Goal: Task Accomplishment & Management: Complete application form

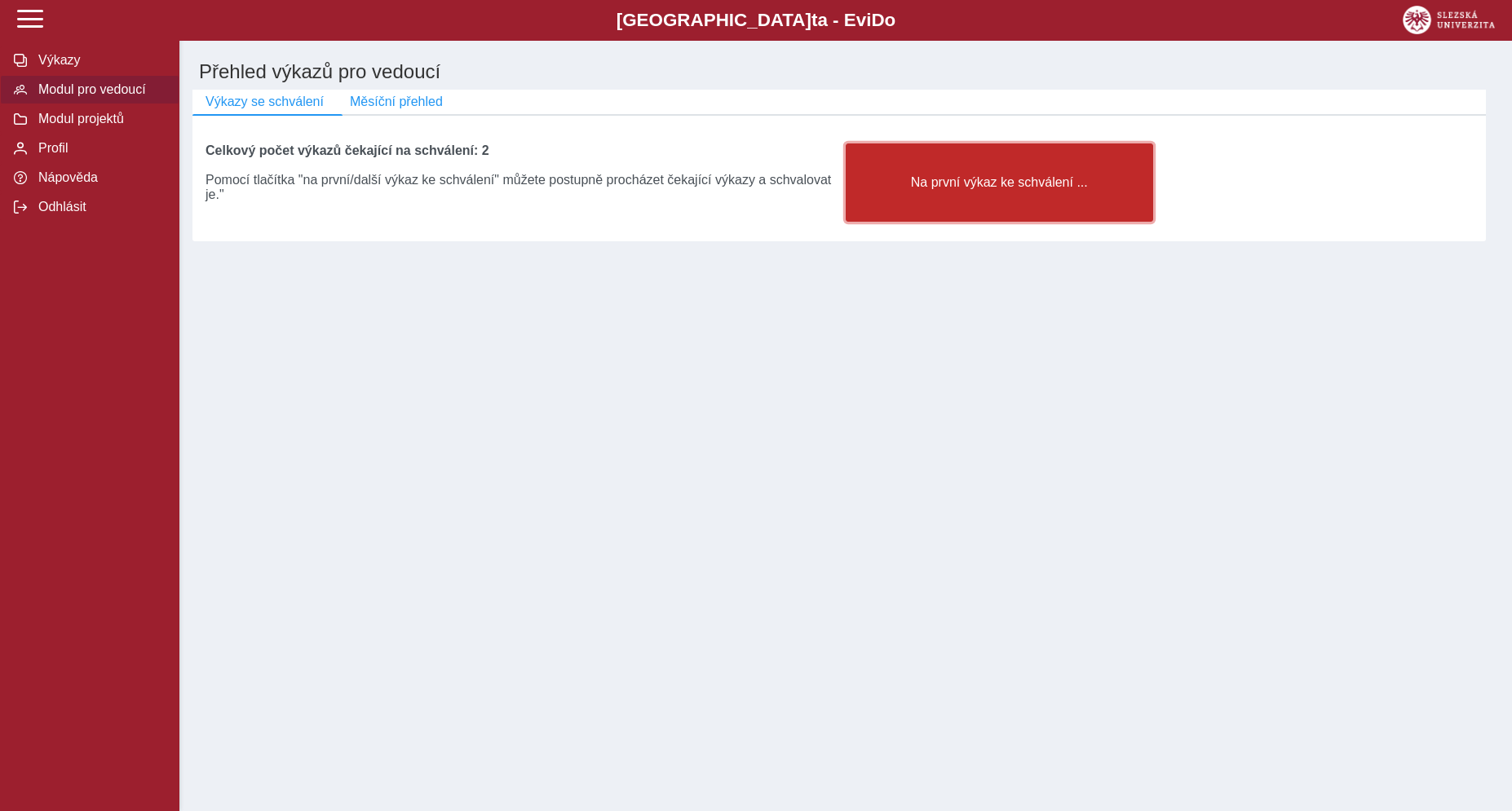
click at [935, 222] on button "Na první výkaz ke schválení ..." at bounding box center [1000, 183] width 307 height 78
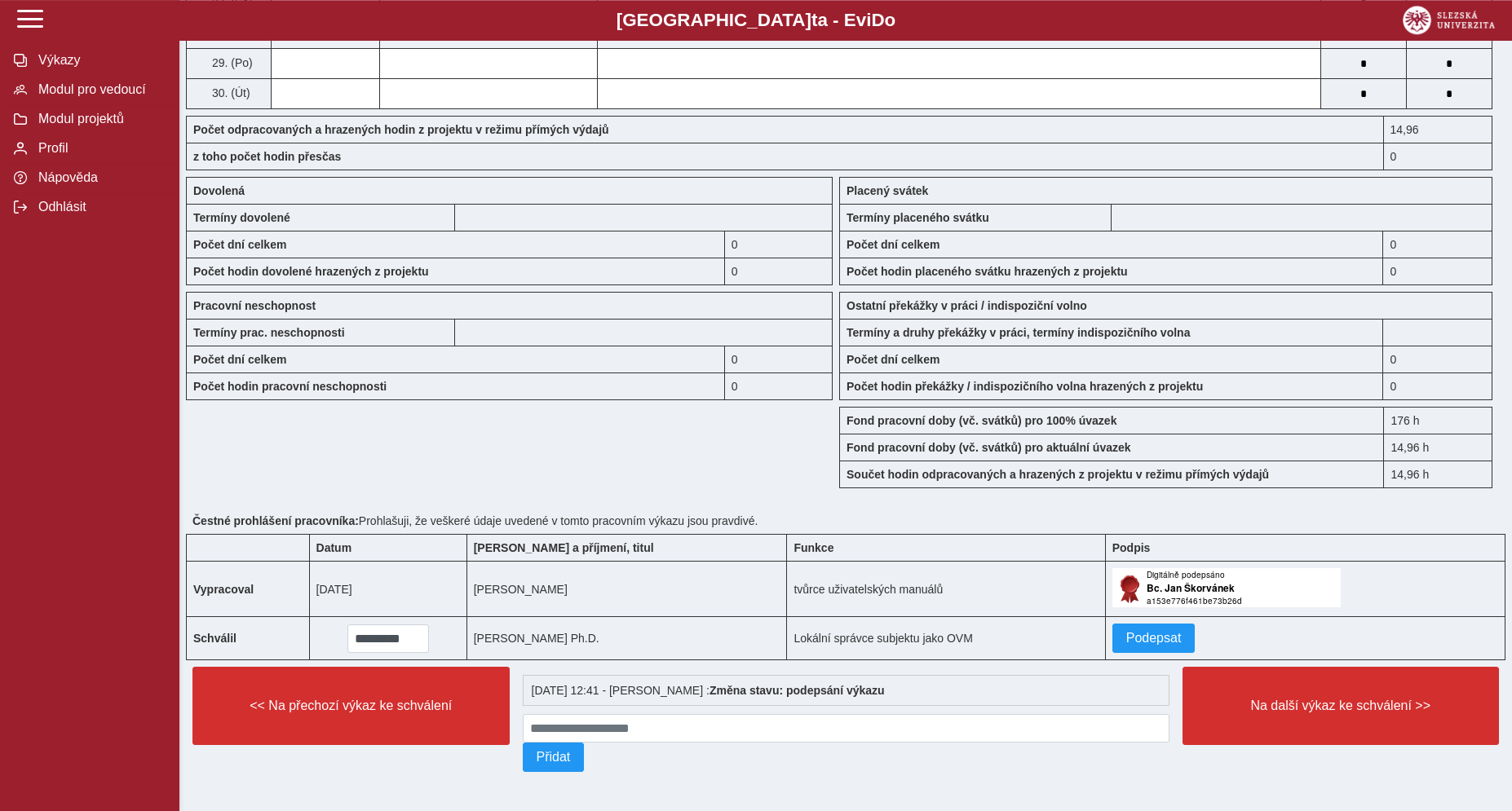
scroll to position [1255, 0]
click at [1136, 631] on span "Podepsat" at bounding box center [1153, 638] width 55 height 15
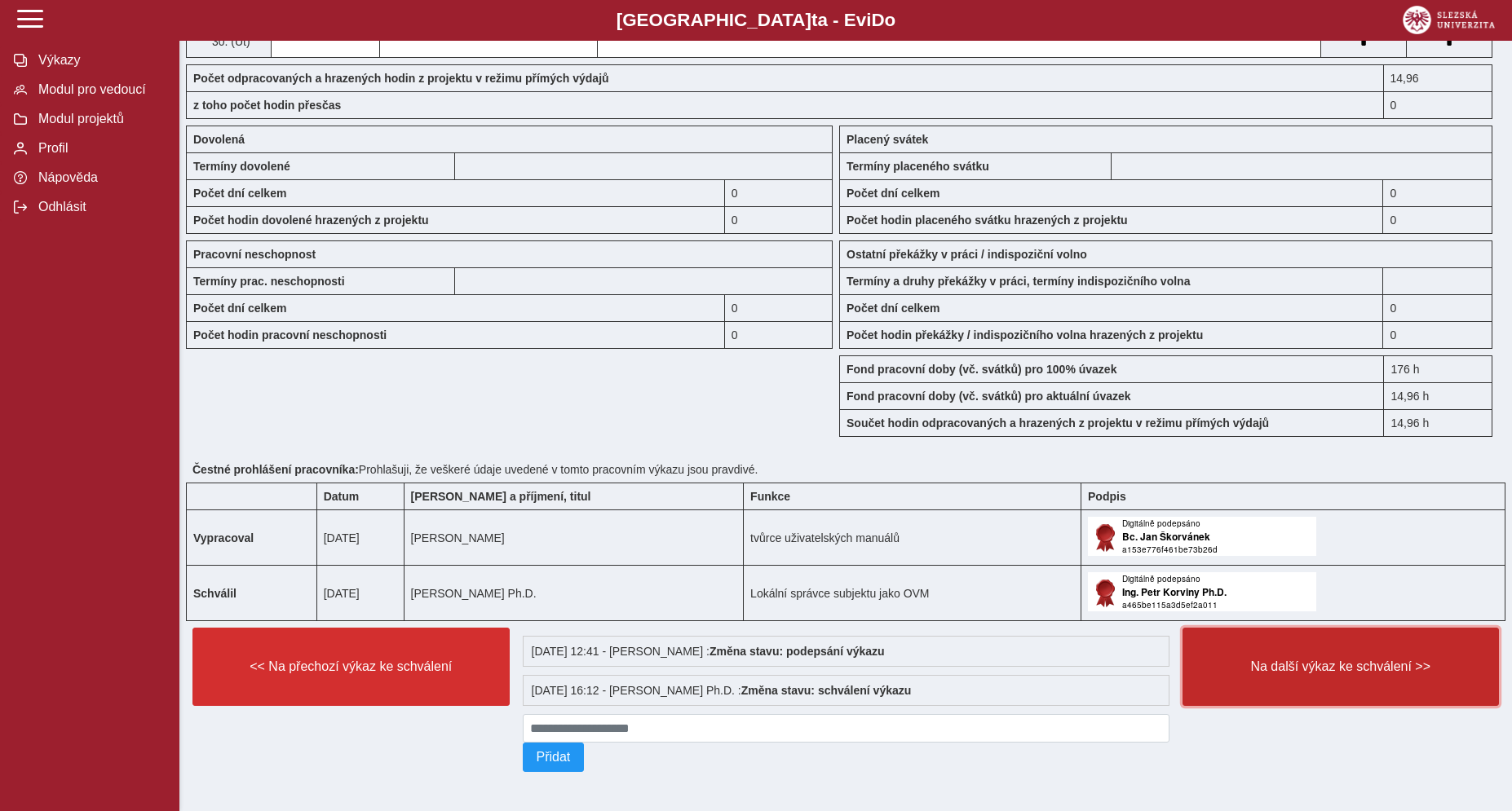
click at [1271, 706] on button "Na další výkaz ke schválení >>" at bounding box center [1341, 667] width 317 height 78
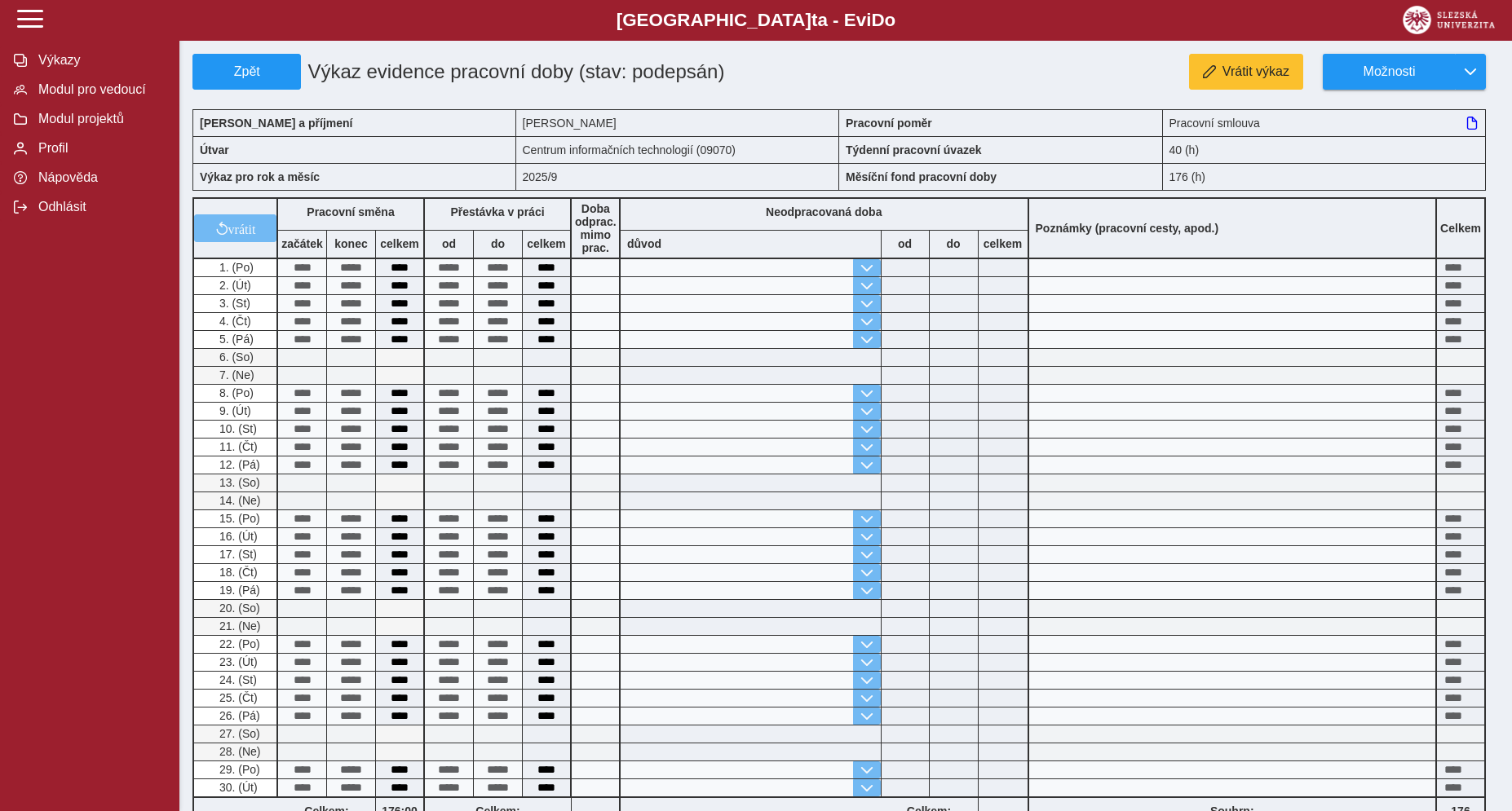
scroll to position [376, 0]
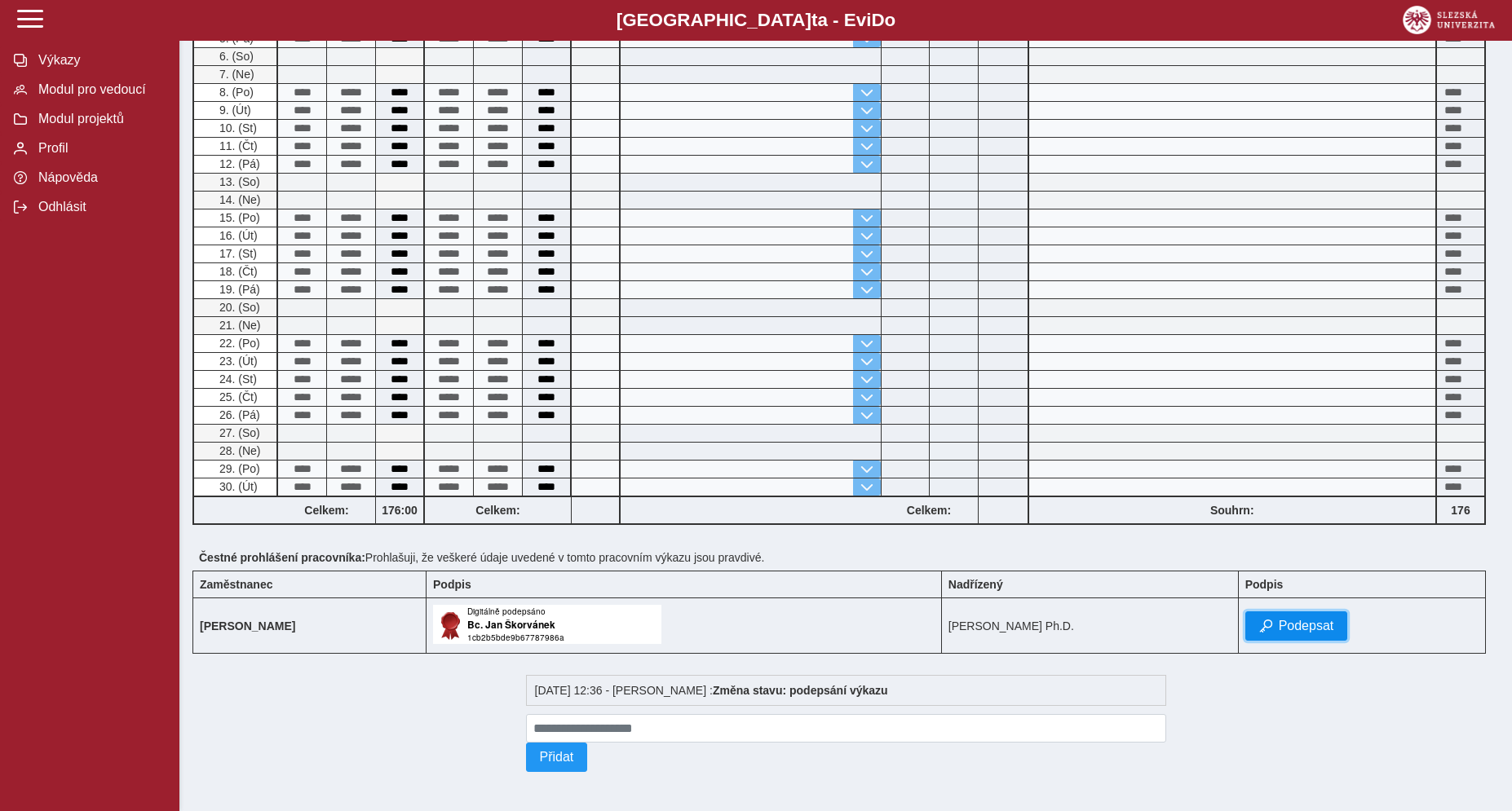
click at [1297, 623] on span "Podepsat" at bounding box center [1306, 625] width 55 height 15
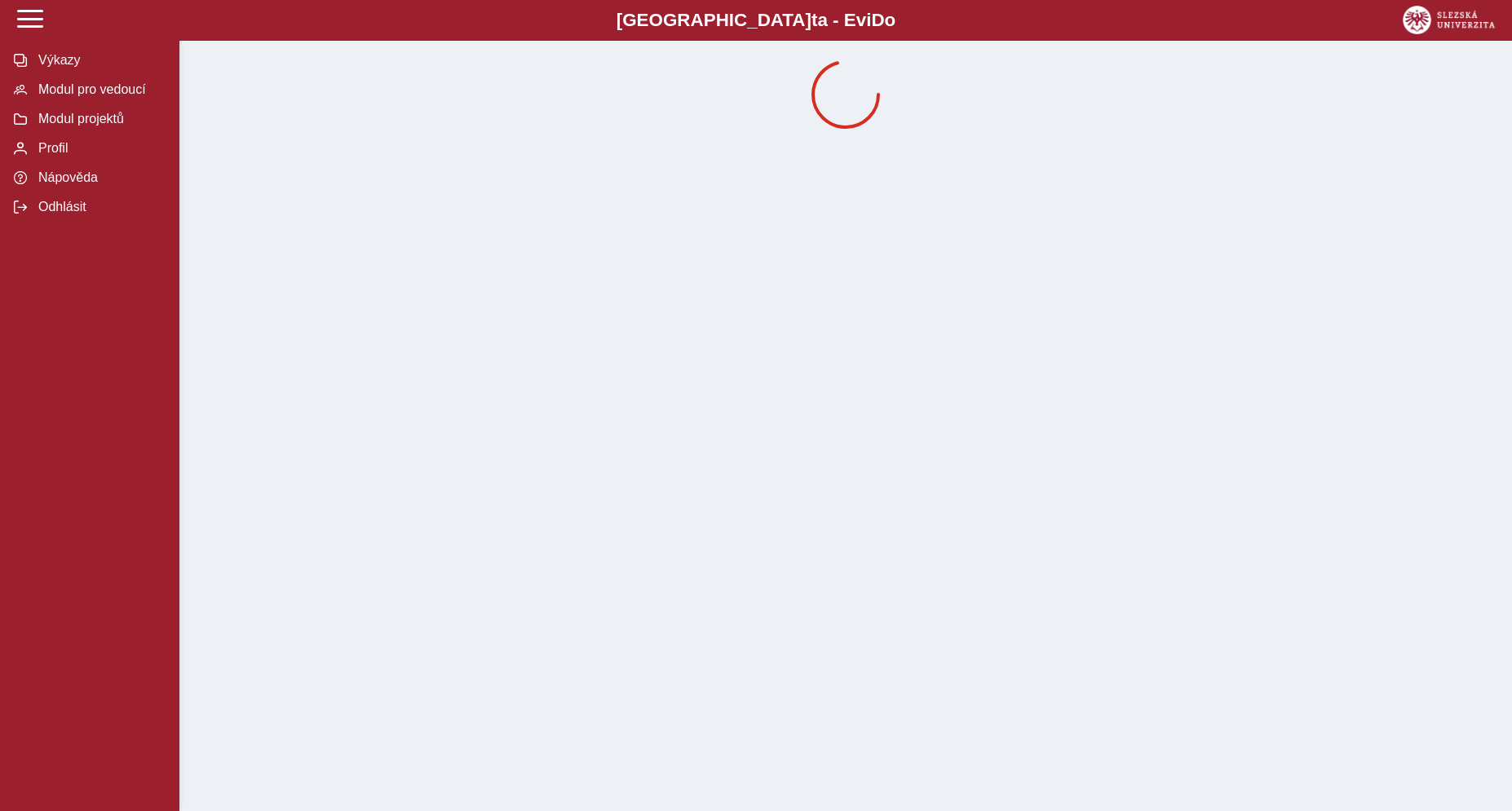
scroll to position [0, 0]
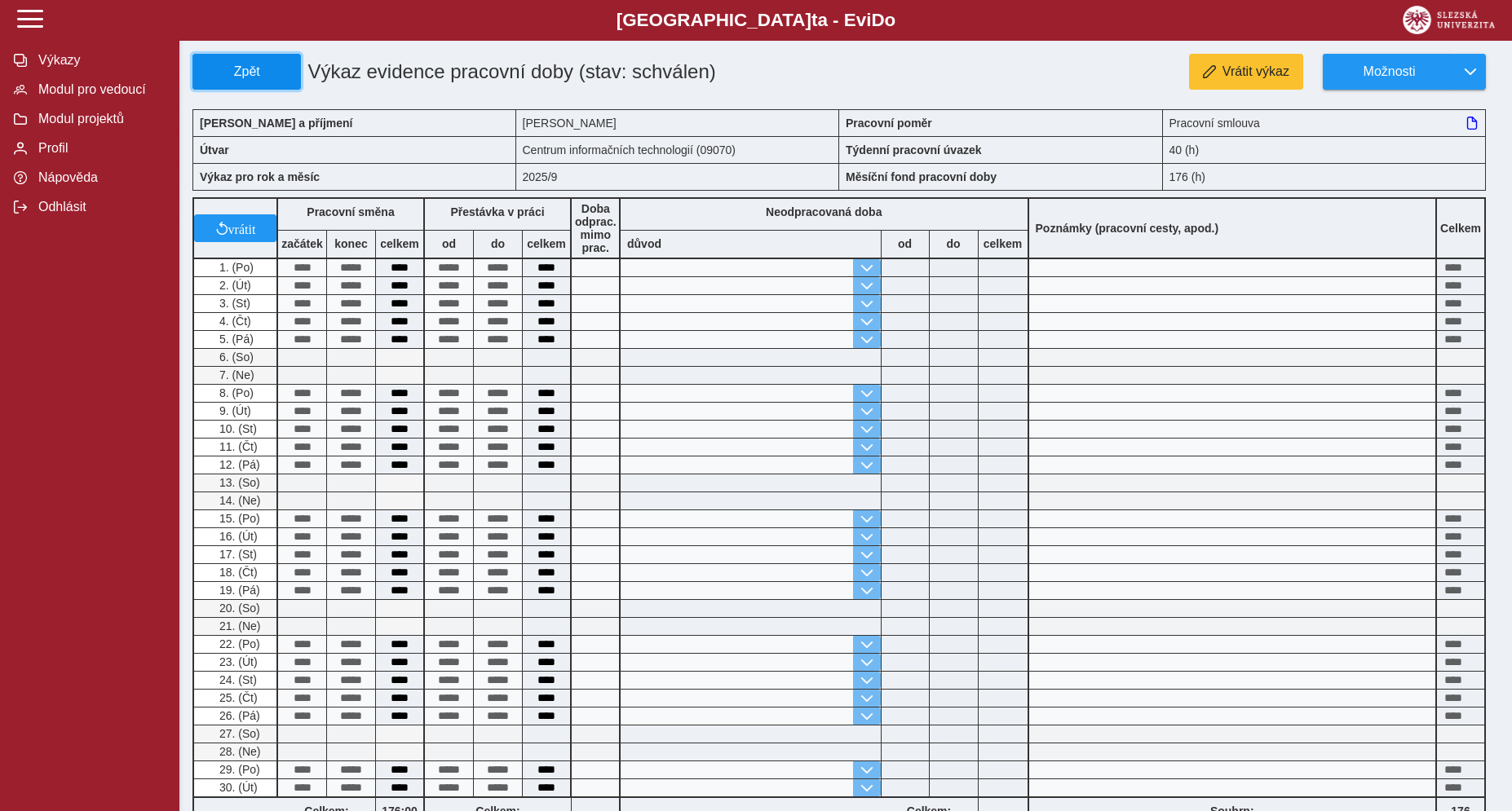
click at [285, 76] on span "Zpět" at bounding box center [246, 71] width 93 height 15
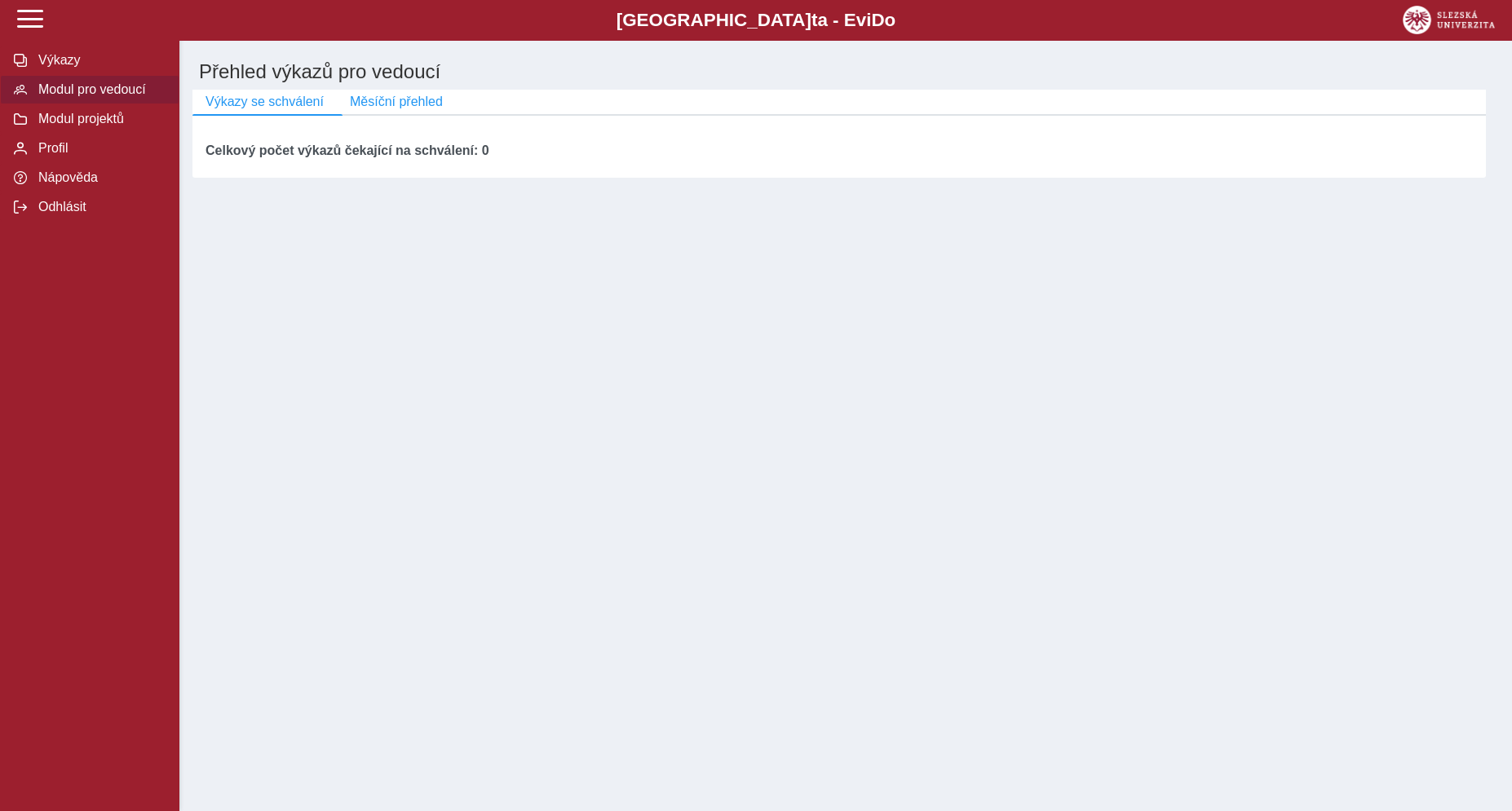
click at [660, 338] on div "Slezská univerzi t a - Evi D o EviDo Výkazy Modul pro vedoucí Modul projektů Pr…" at bounding box center [756, 406] width 1512 height 811
click at [296, 364] on div "Slezská univerzi t a - Evi D o EviDo Výkazy Modul pro vedoucí Modul projektů Pr…" at bounding box center [756, 406] width 1512 height 811
click at [286, 109] on span "Výkazy se schválení" at bounding box center [264, 101] width 119 height 15
click at [389, 107] on span "Měsíční přehled" at bounding box center [397, 101] width 93 height 15
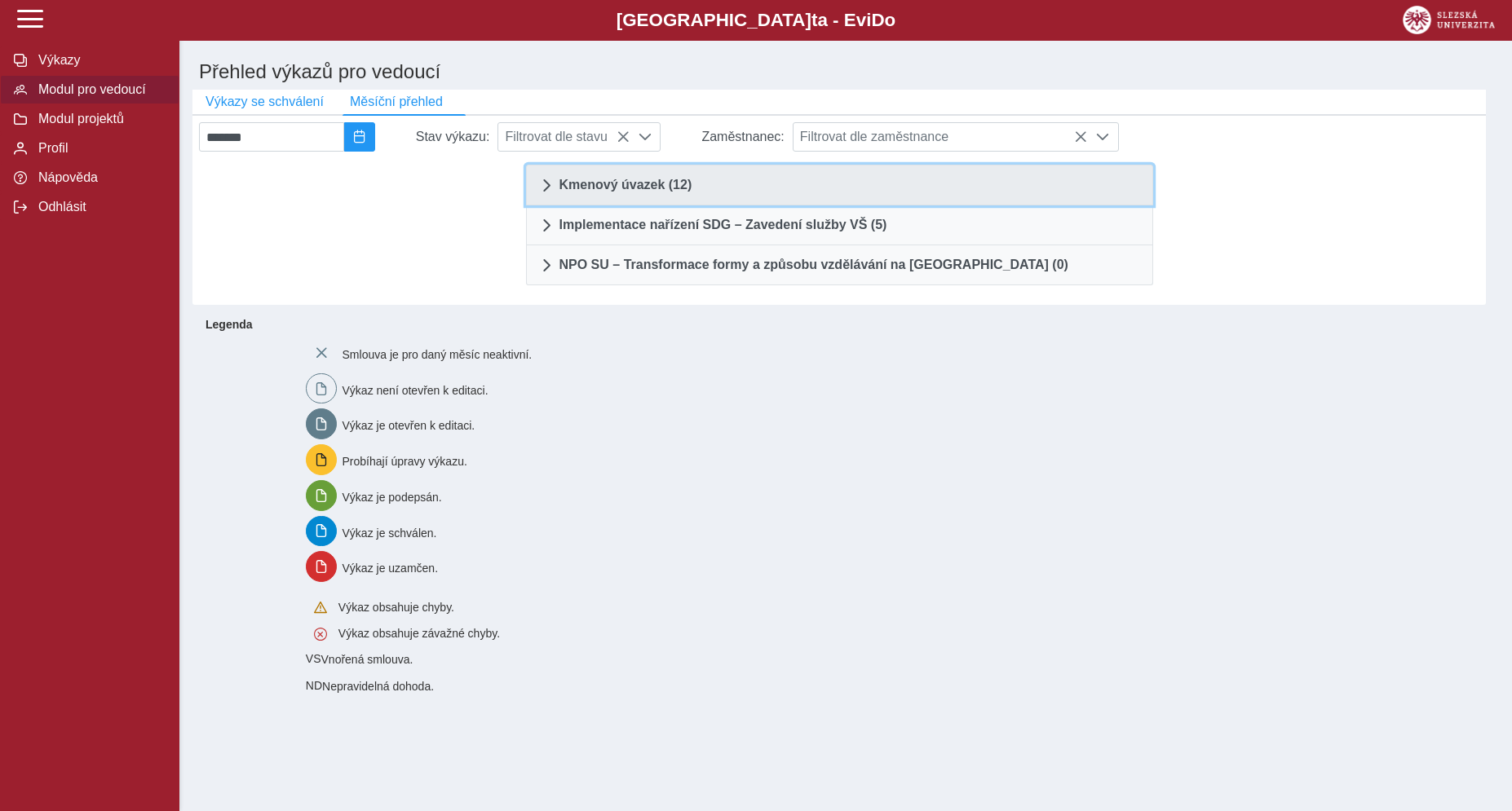
click at [607, 205] on link "Kmenový úvazek (12)" at bounding box center [839, 185] width 627 height 41
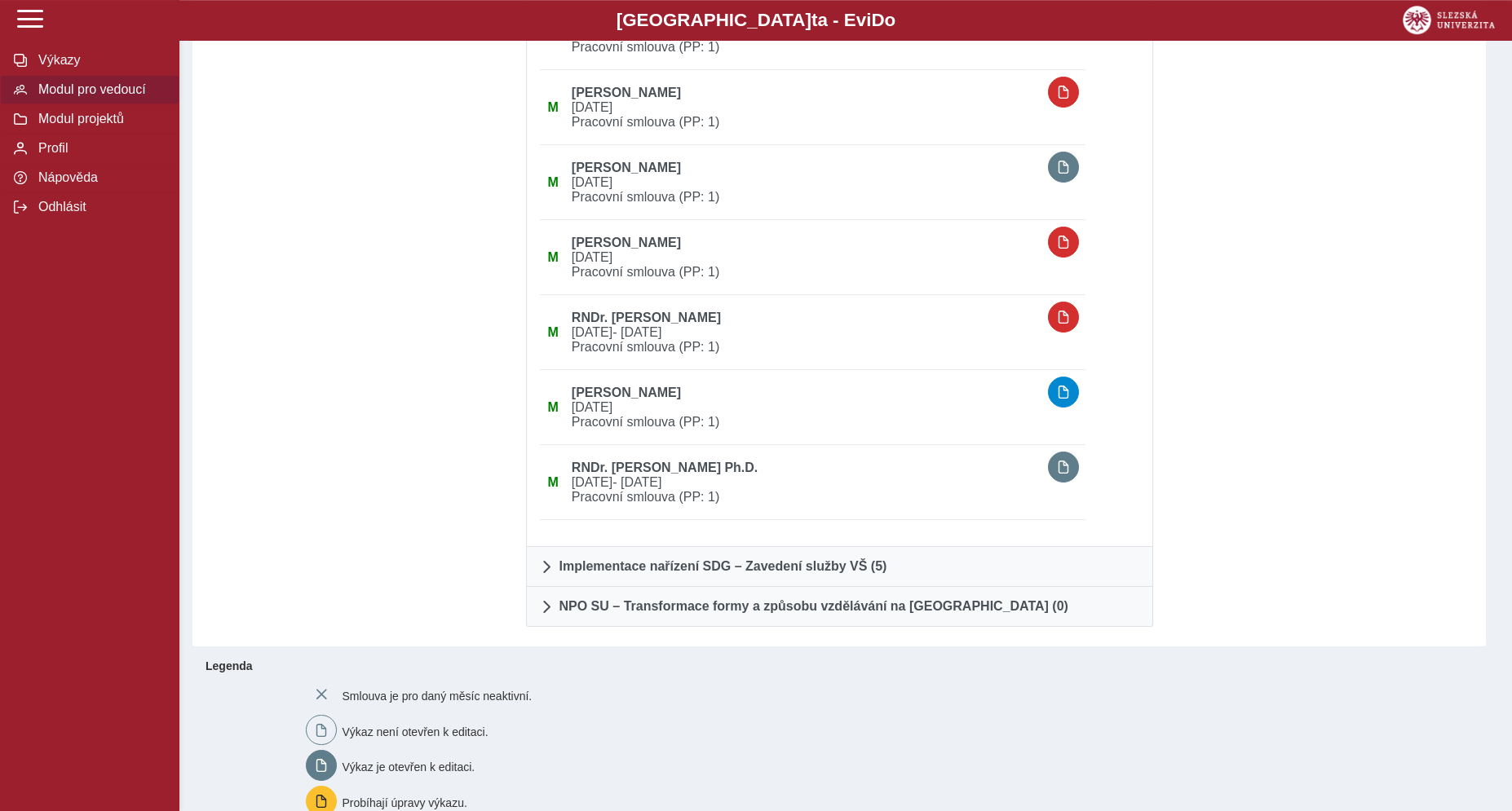
scroll to position [675, 0]
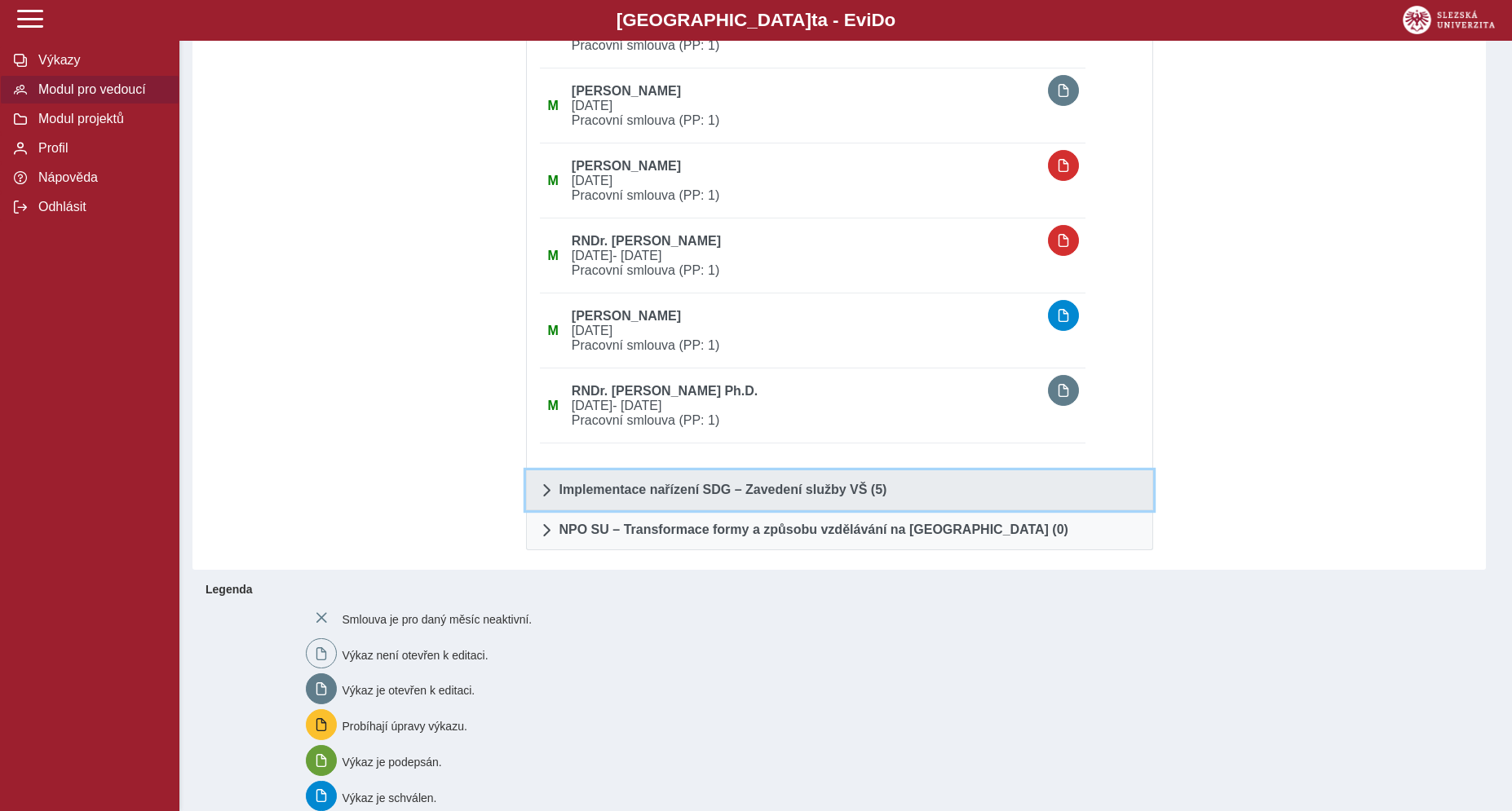
click at [552, 497] on span at bounding box center [545, 489] width 13 height 13
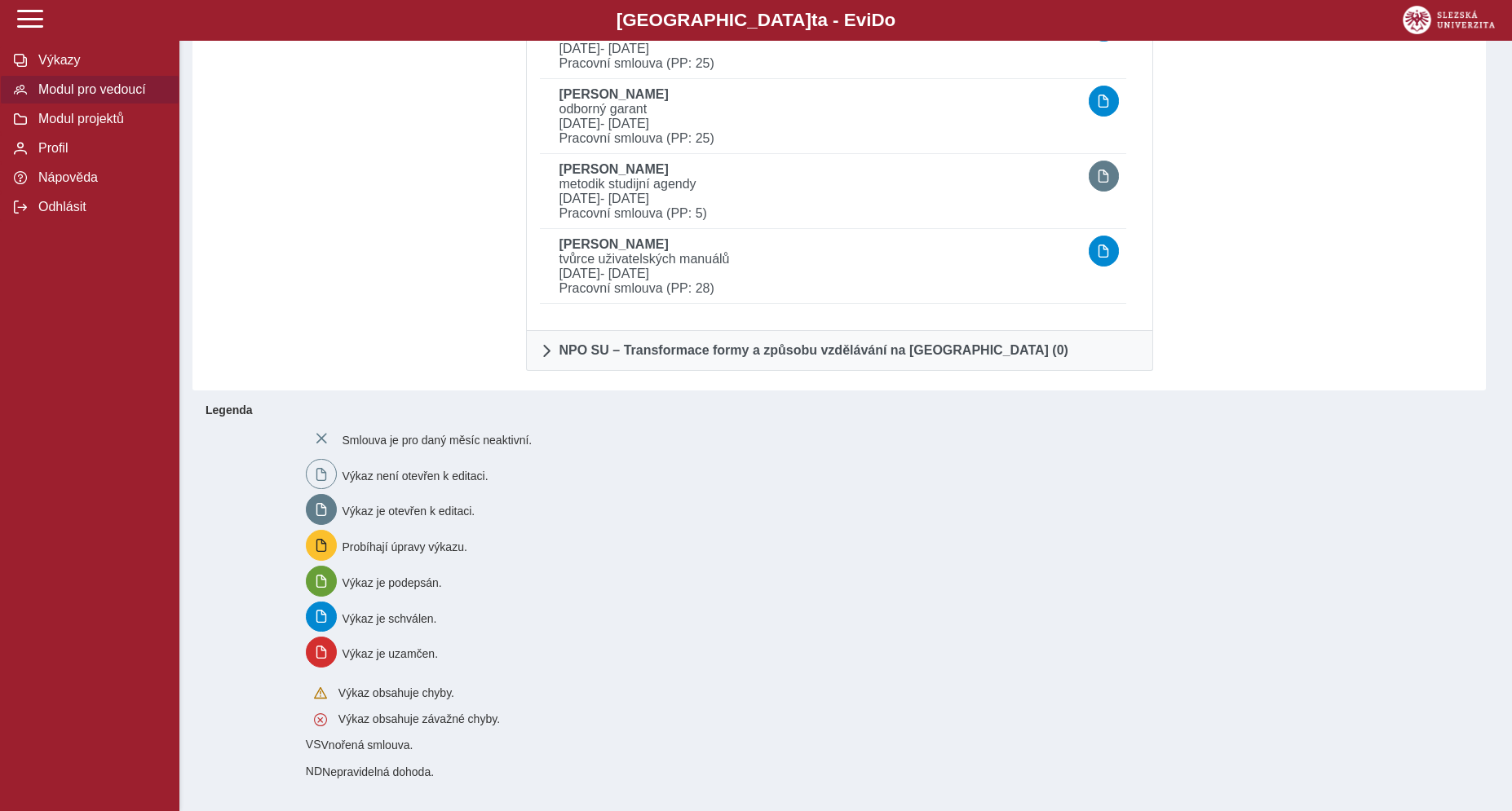
scroll to position [0, 0]
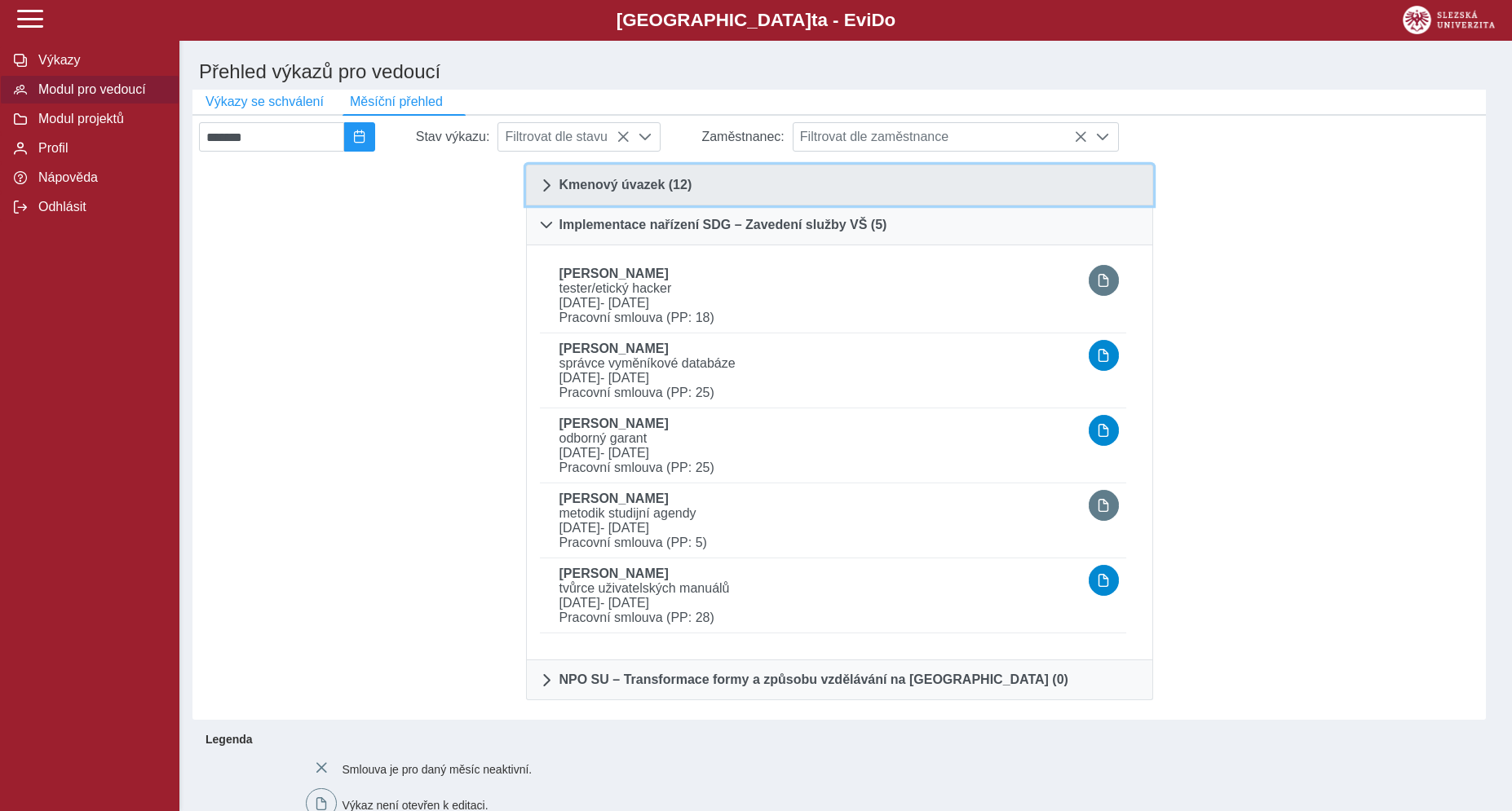
click at [544, 192] on span at bounding box center [545, 185] width 13 height 13
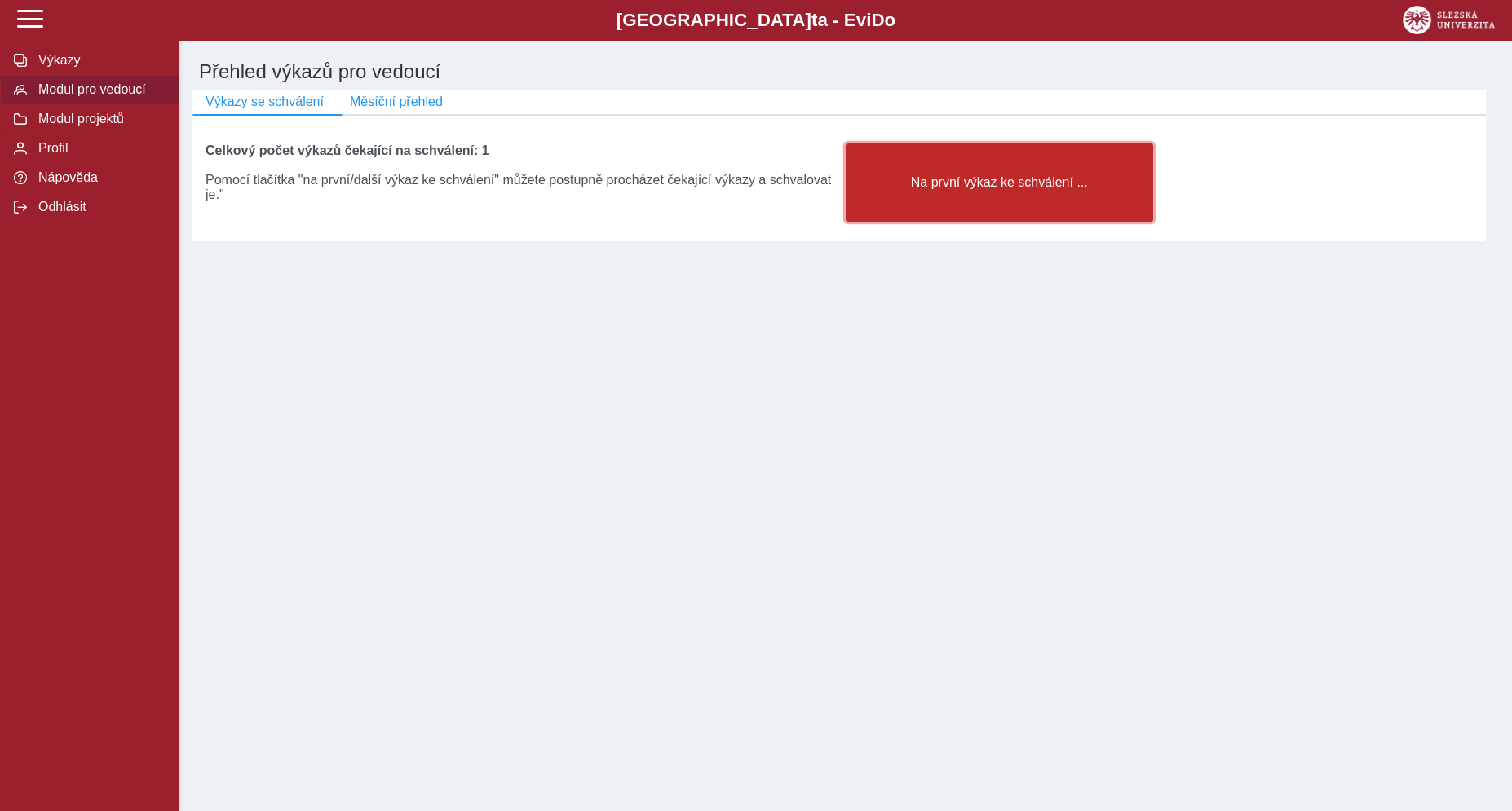
click at [957, 208] on button "Na první výkaz ke schválení ..." at bounding box center [1000, 183] width 307 height 78
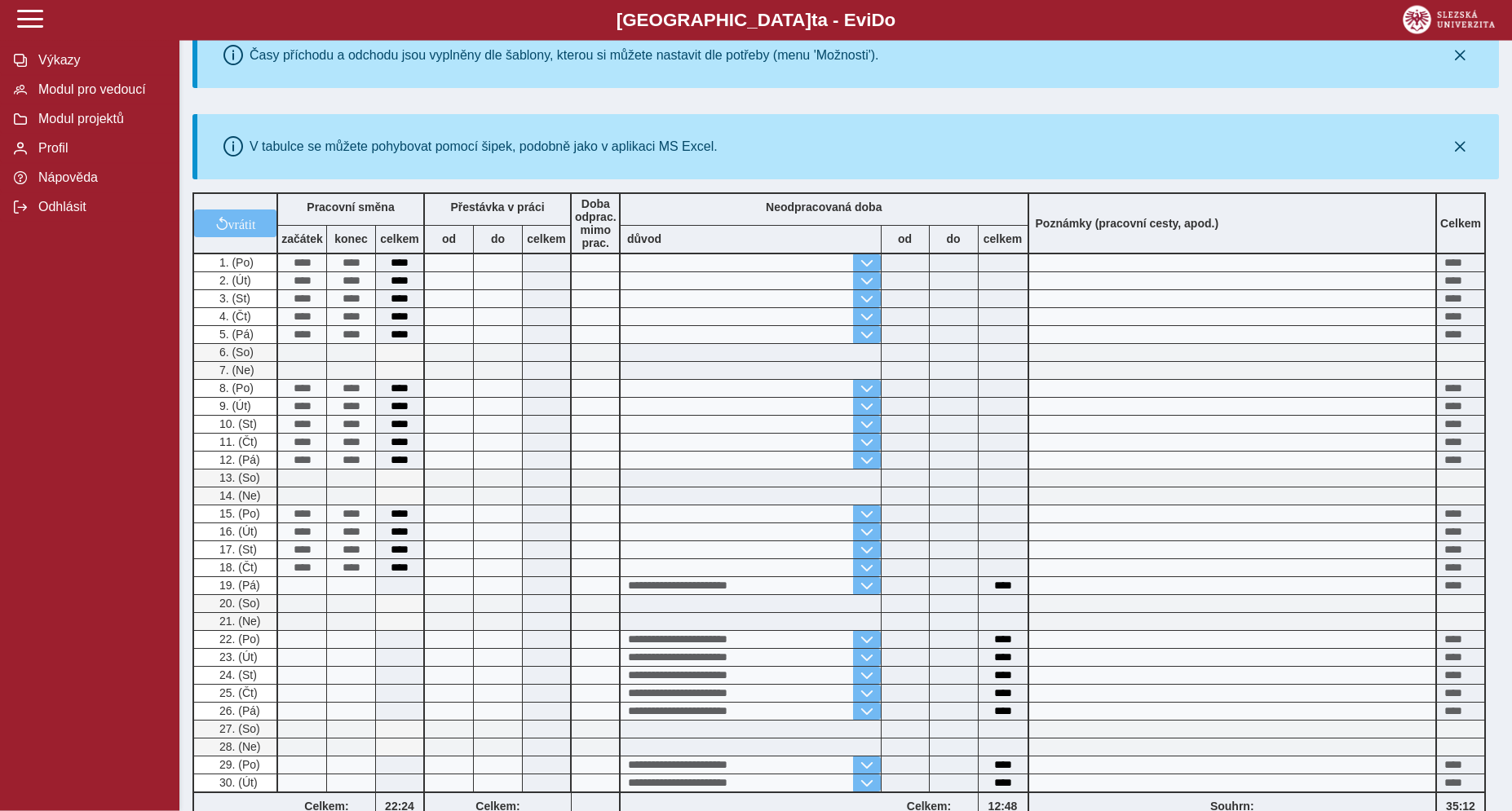
scroll to position [559, 0]
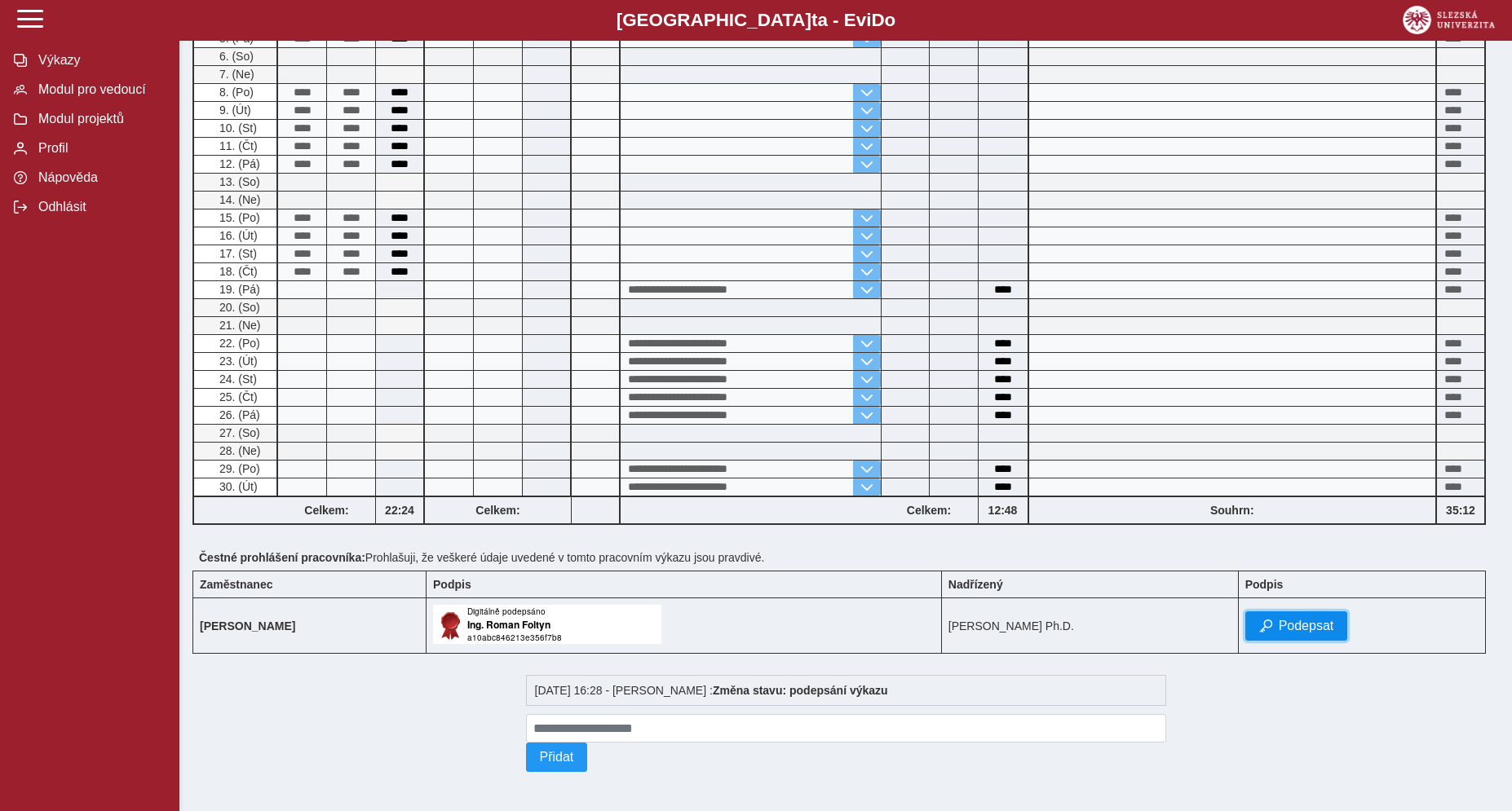
click at [1290, 618] on span "Podepsat" at bounding box center [1306, 625] width 55 height 15
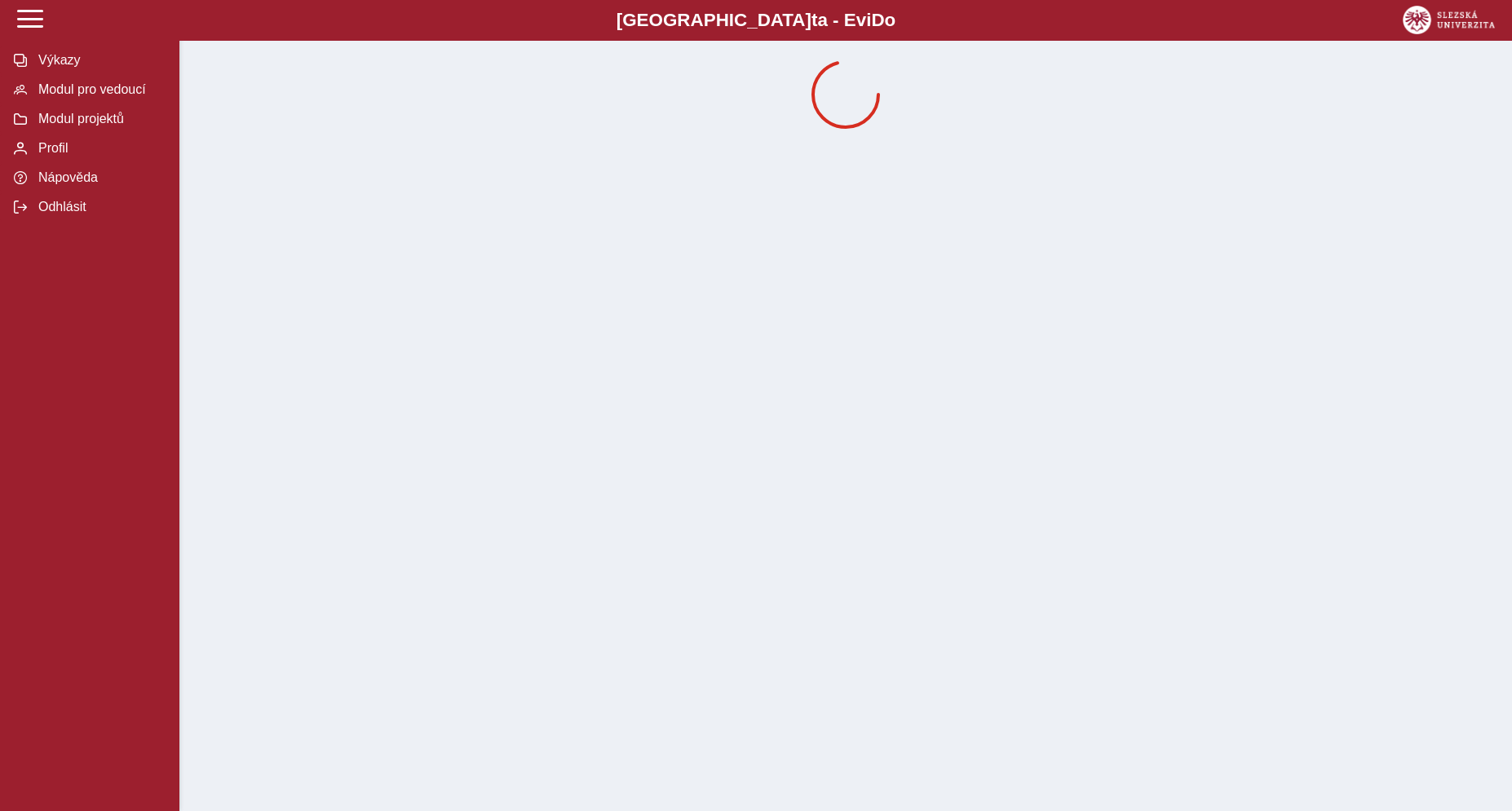
scroll to position [0, 0]
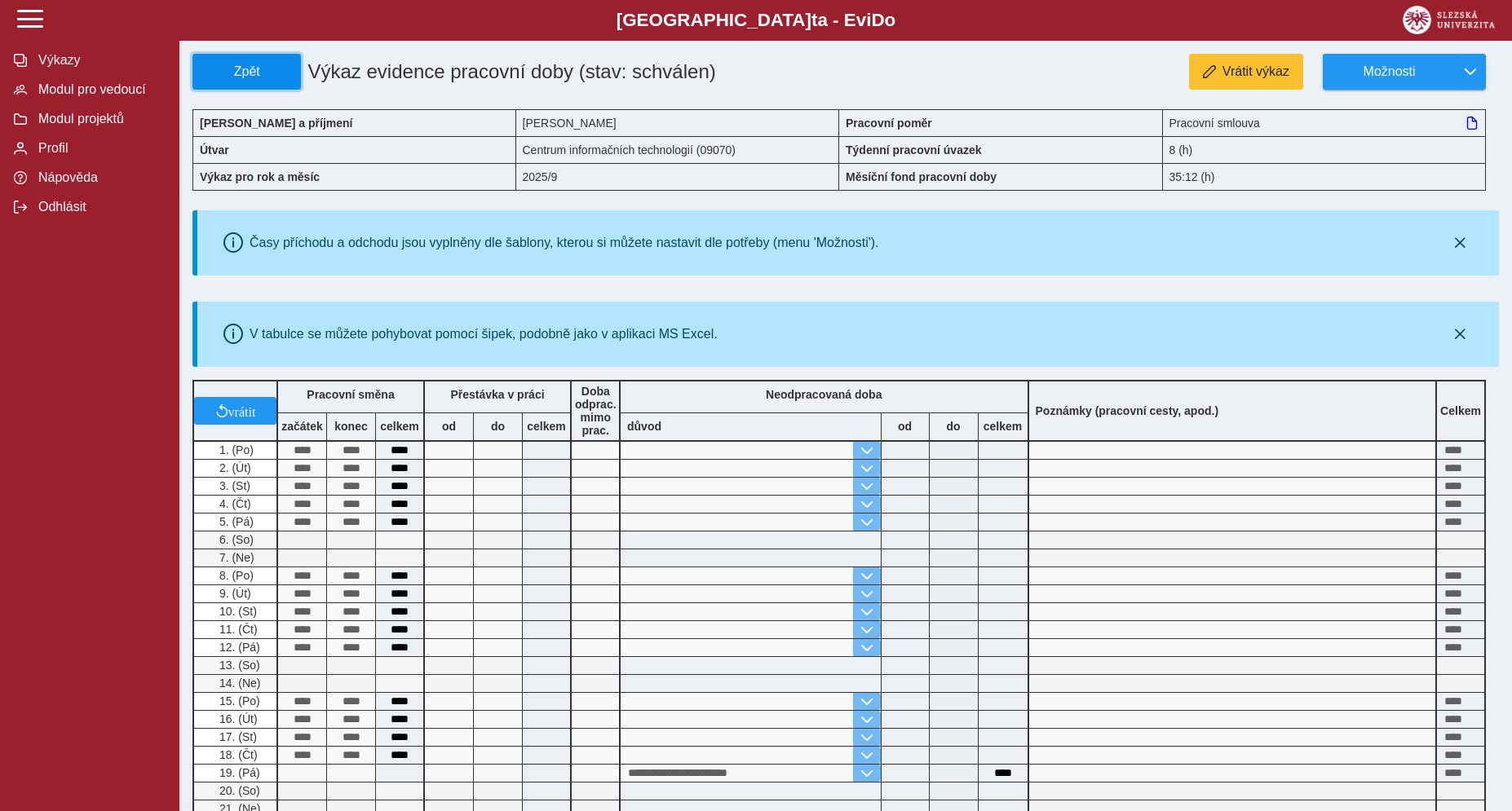
click at [265, 79] on span "Zpět" at bounding box center [246, 71] width 93 height 15
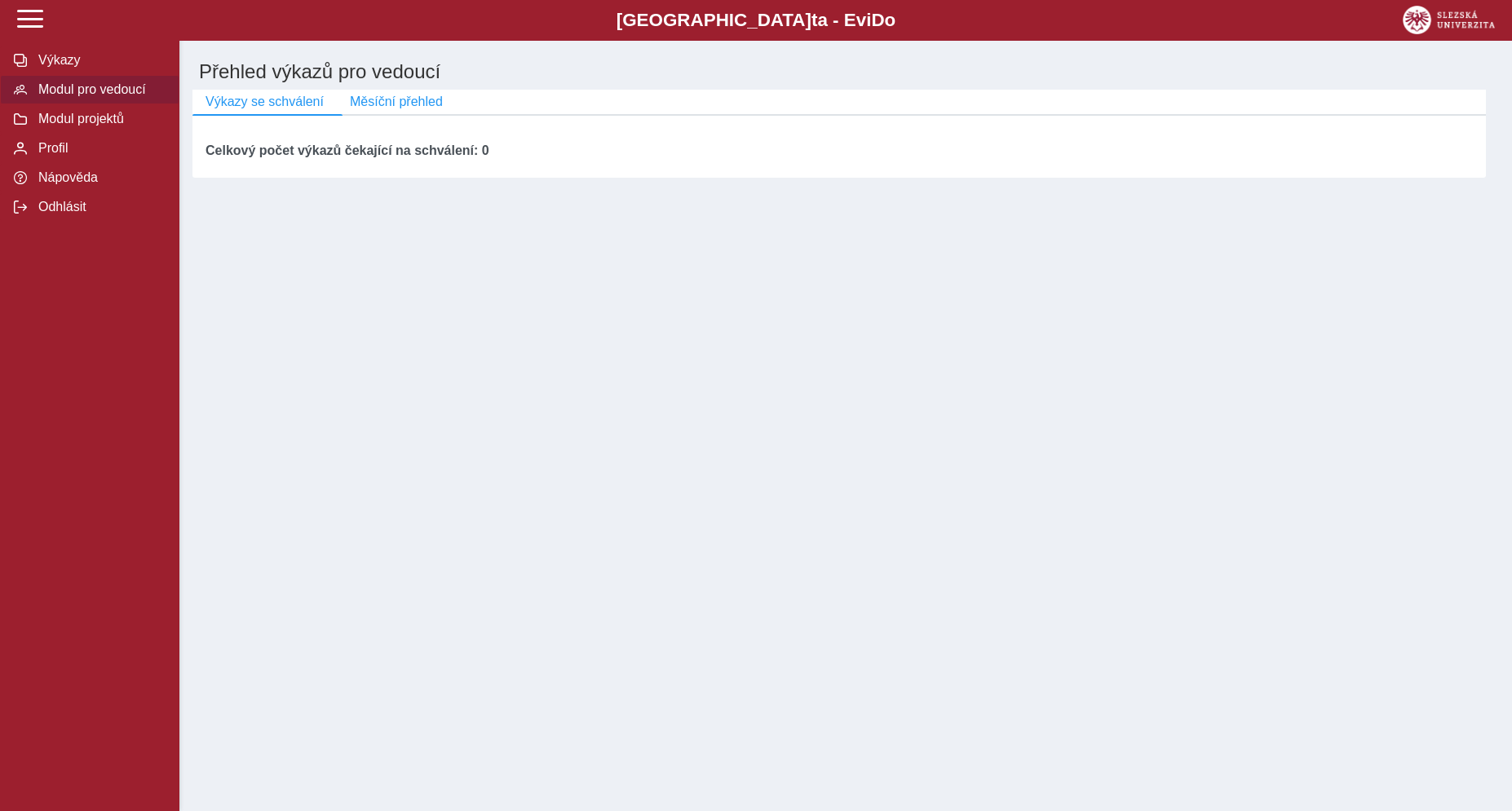
click at [537, 389] on div "Slezská univerzi t a - Evi D o EviDo Výkazy Modul pro vedoucí Modul projektů Pr…" at bounding box center [756, 406] width 1512 height 811
